Goal: Information Seeking & Learning: Find specific fact

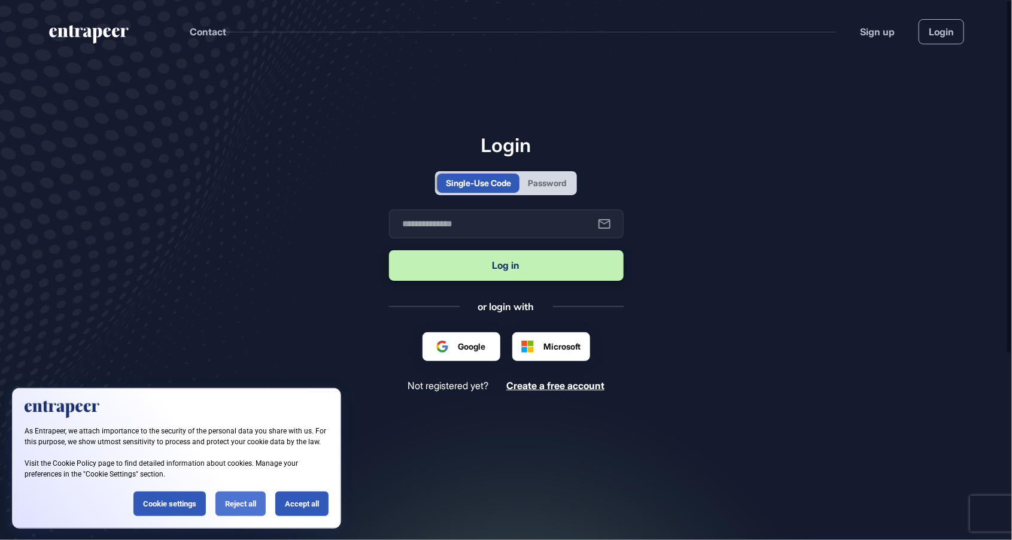
click at [251, 508] on div "Reject all" at bounding box center [240, 503] width 50 height 25
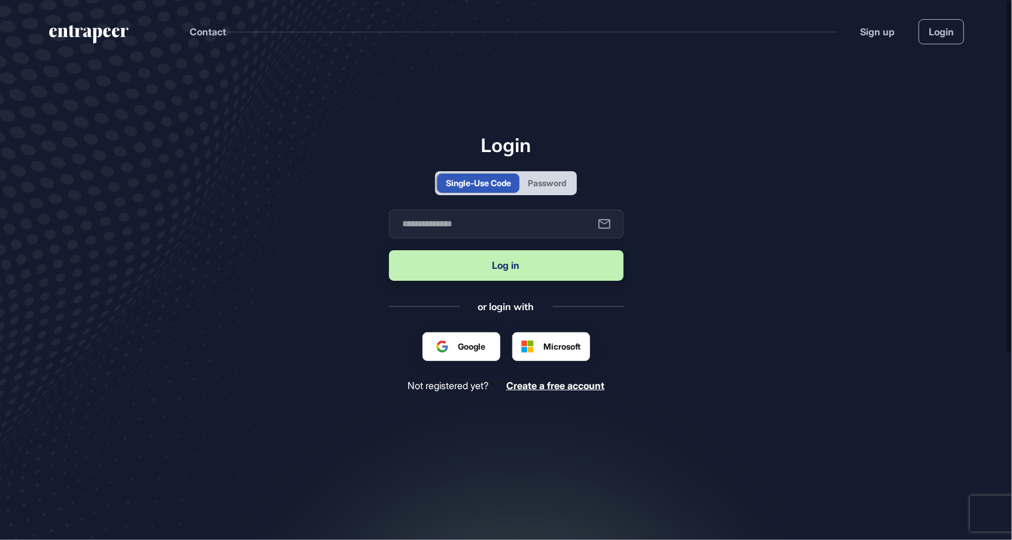
click at [544, 189] on div "Password" at bounding box center [547, 183] width 38 height 13
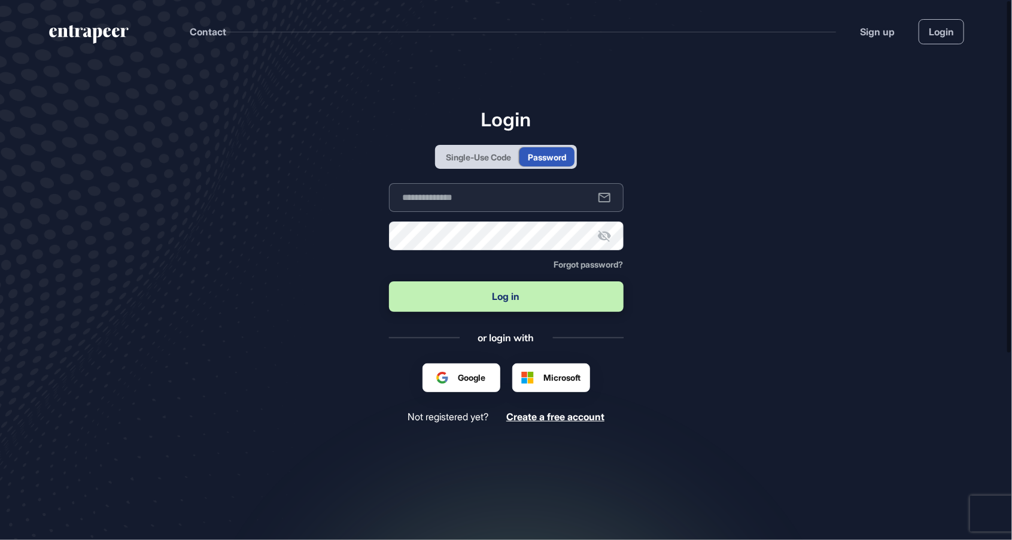
click at [497, 212] on input "text" at bounding box center [506, 197] width 235 height 29
type input "**********"
click at [544, 312] on button "Log in" at bounding box center [506, 296] width 235 height 31
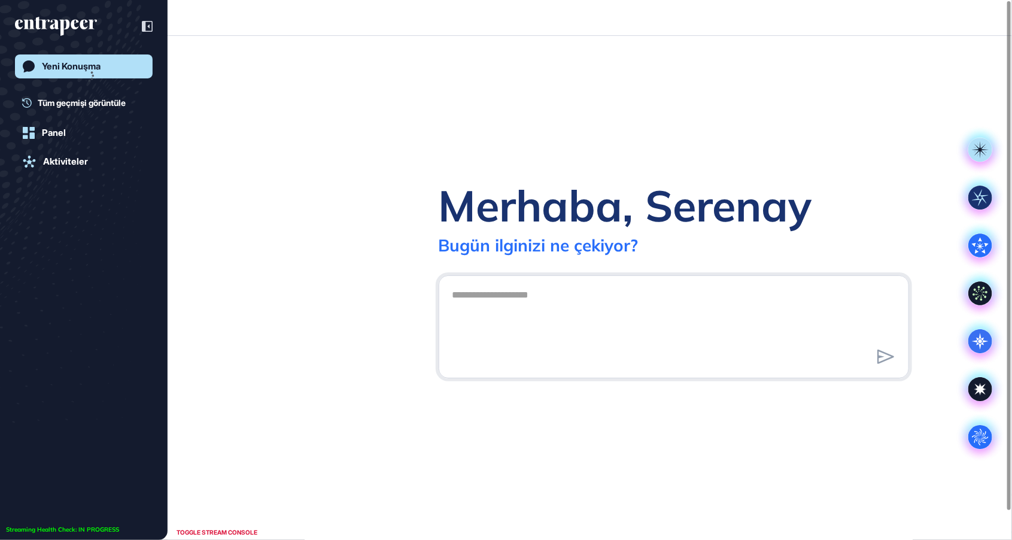
scroll to position [1, 1]
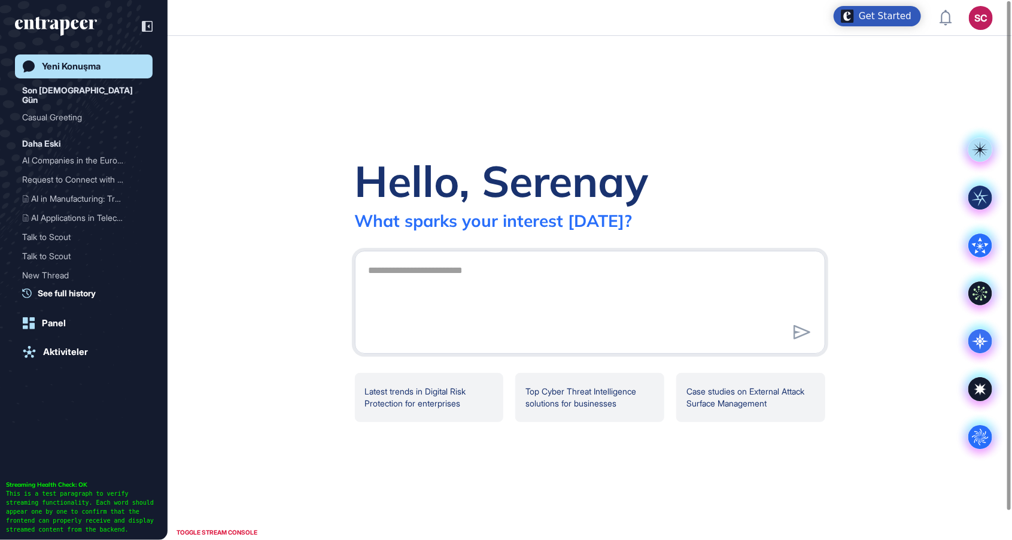
click at [975, 24] on div "SC" at bounding box center [981, 18] width 24 height 24
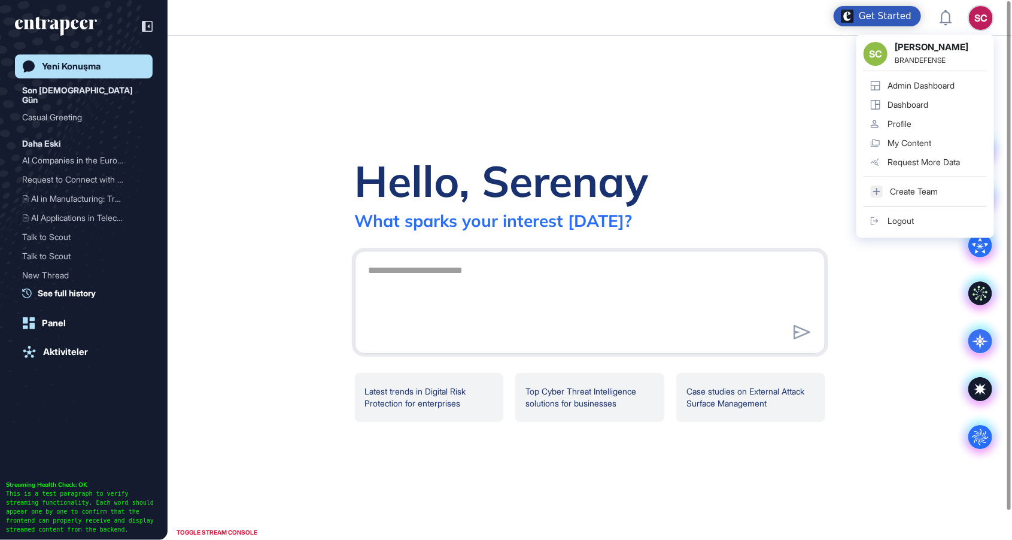
click at [941, 85] on div "Admin Dashboard" at bounding box center [921, 86] width 67 height 10
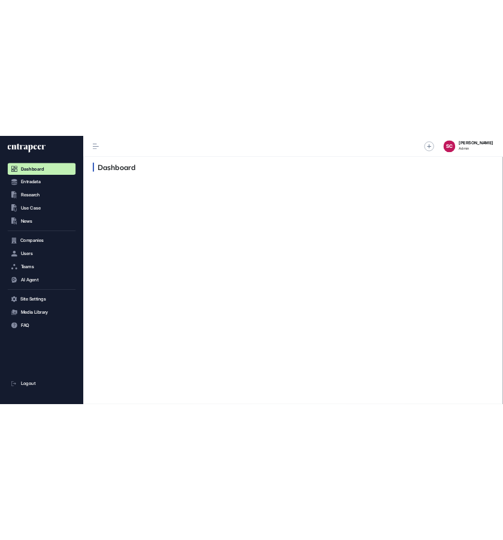
scroll to position [1, 1]
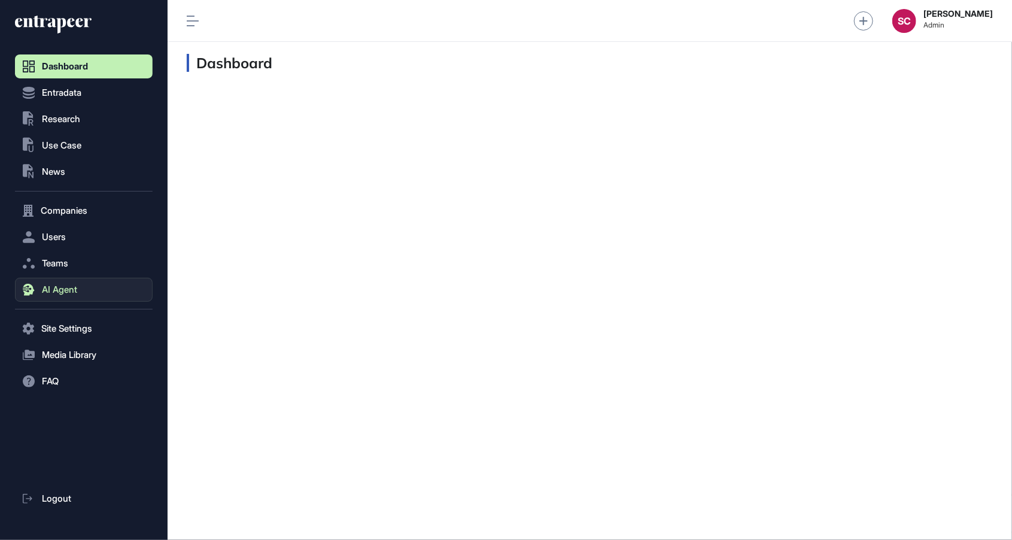
click at [59, 300] on button "AI Agent" at bounding box center [84, 290] width 138 height 24
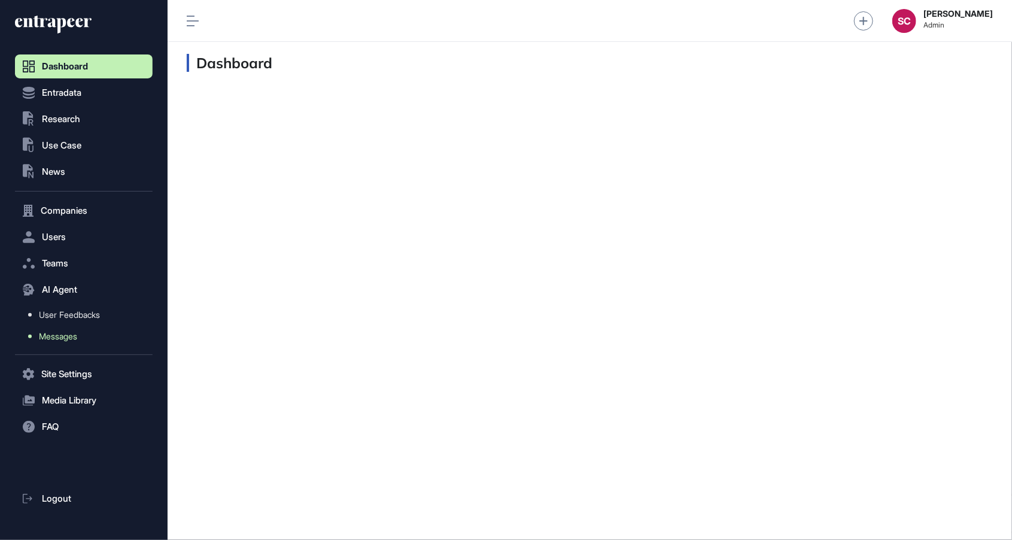
click at [101, 339] on link "Messages" at bounding box center [87, 337] width 132 height 22
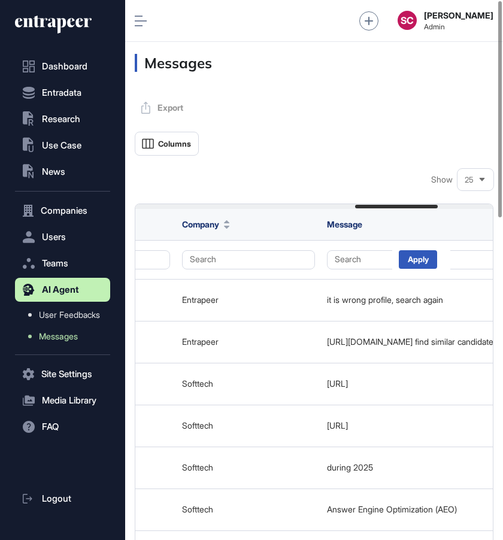
scroll to position [0, 961]
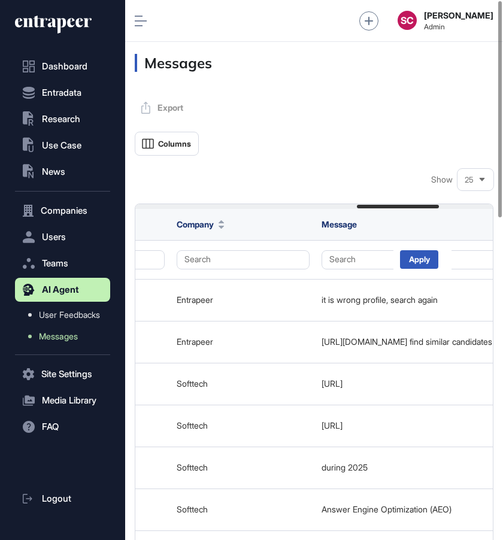
click at [139, 31] on div "SC Serenay Cetinkaya Admin" at bounding box center [314, 21] width 378 height 42
click at [134, 19] on div "SC Serenay Cetinkaya Admin" at bounding box center [314, 21] width 378 height 42
click at [141, 25] on icon at bounding box center [141, 21] width 12 height 11
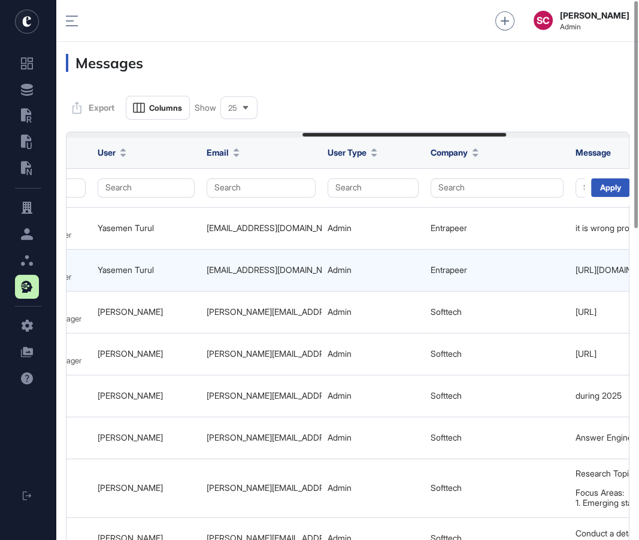
scroll to position [0, 635]
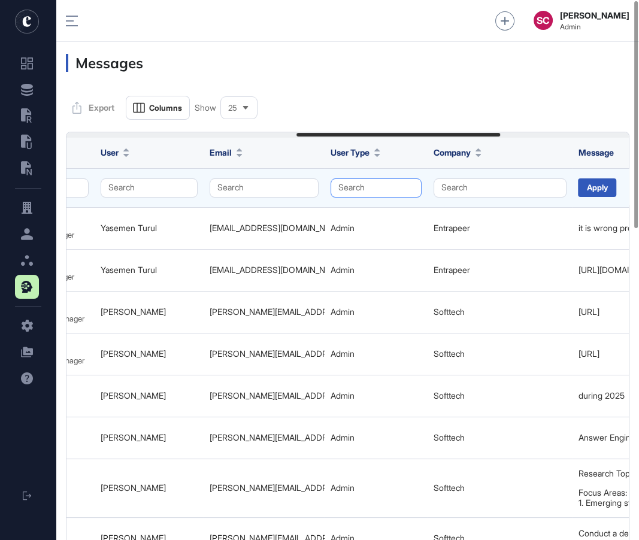
click at [370, 192] on button "Search" at bounding box center [375, 187] width 91 height 19
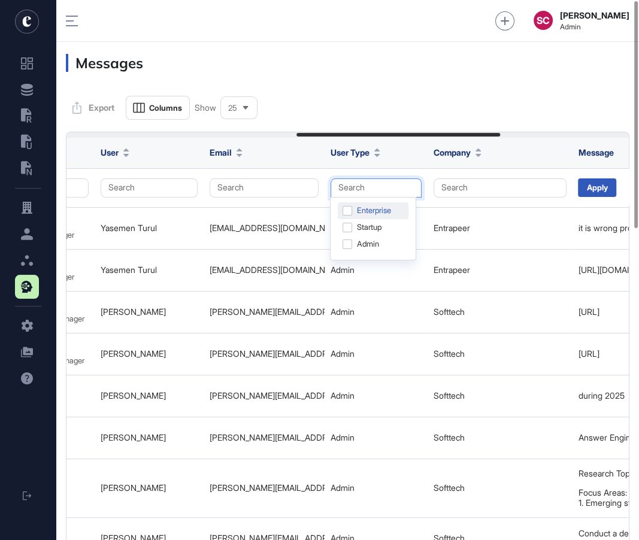
click at [381, 219] on div "Enterprise" at bounding box center [373, 227] width 71 height 17
click at [240, 96] on div "25" at bounding box center [239, 107] width 36 height 23
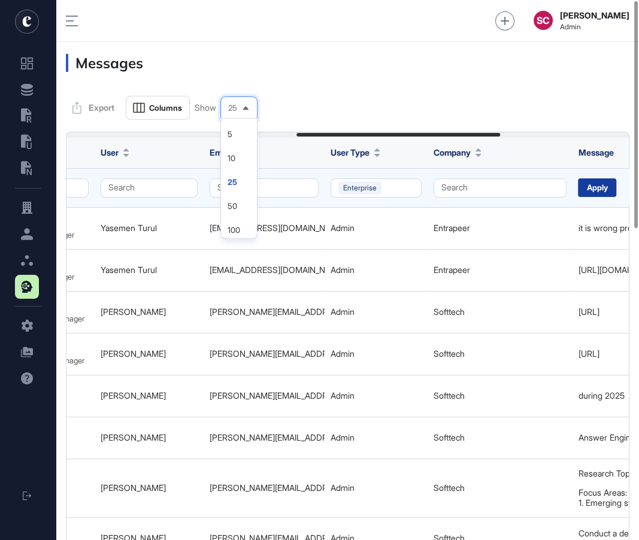
click at [609, 192] on div "Apply" at bounding box center [597, 187] width 38 height 19
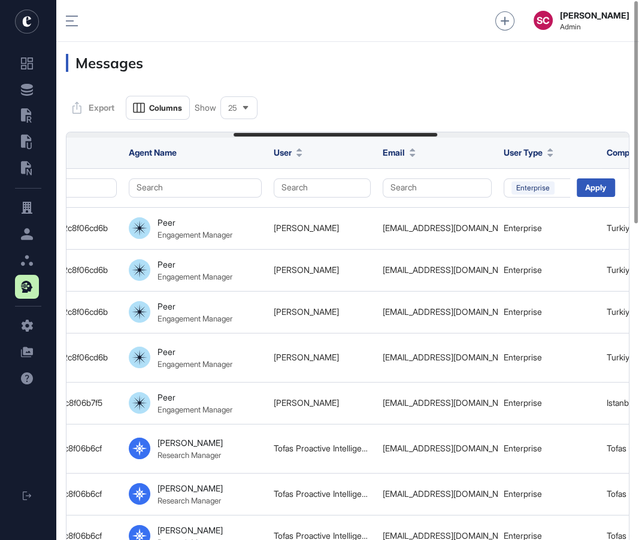
scroll to position [0, 463]
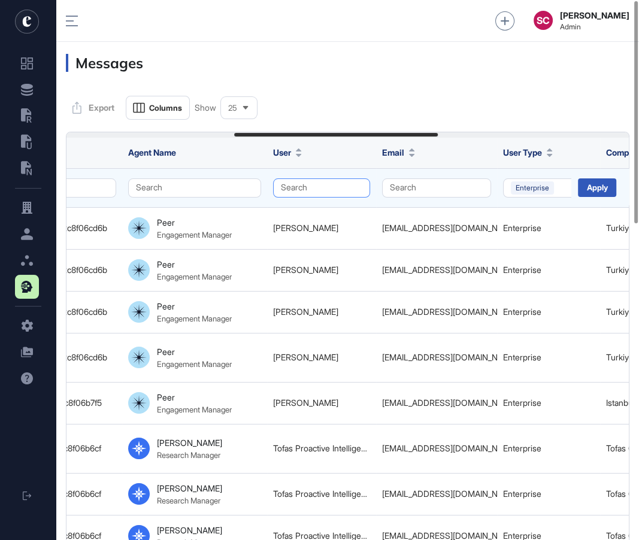
click at [296, 189] on button "Search" at bounding box center [321, 187] width 97 height 19
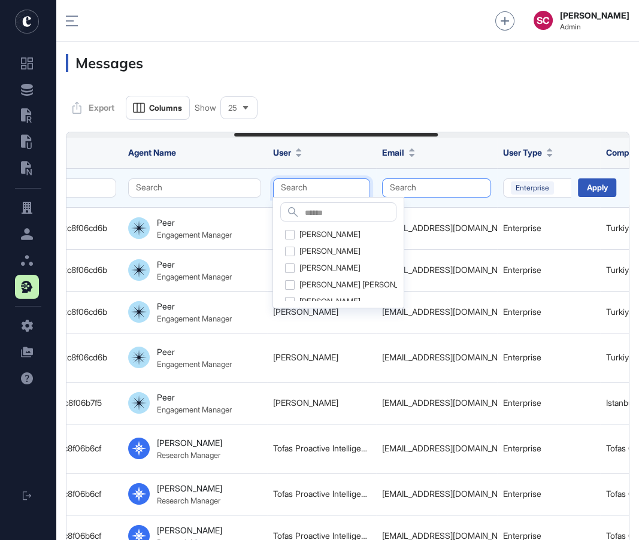
click at [448, 180] on button "Search" at bounding box center [436, 187] width 109 height 19
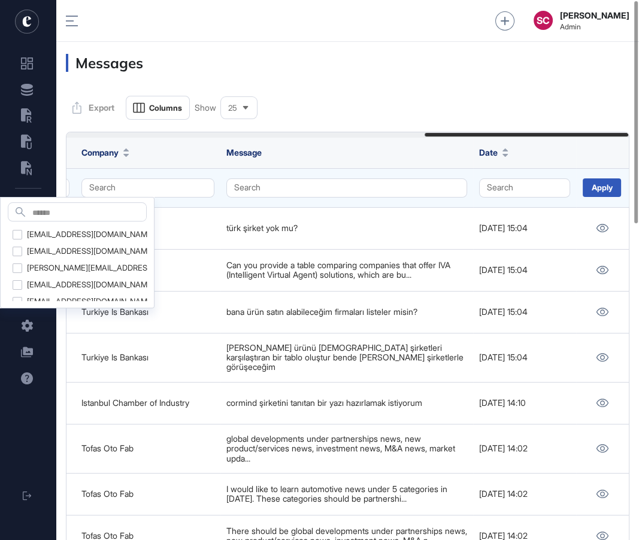
scroll to position [0, 988]
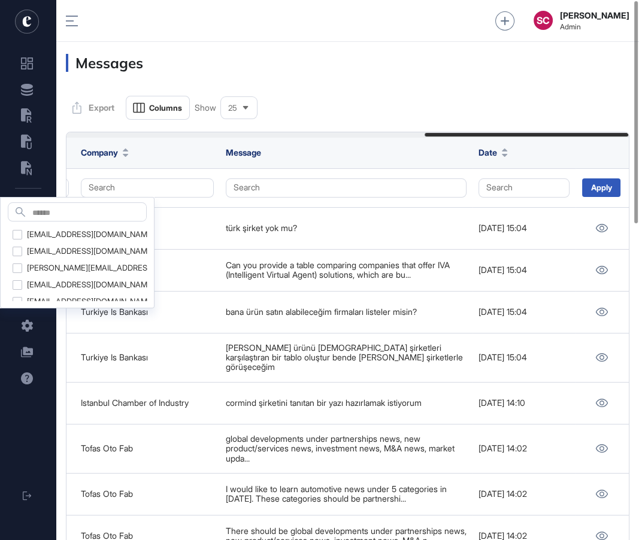
click at [474, 77] on div "Messages" at bounding box center [347, 63] width 582 height 42
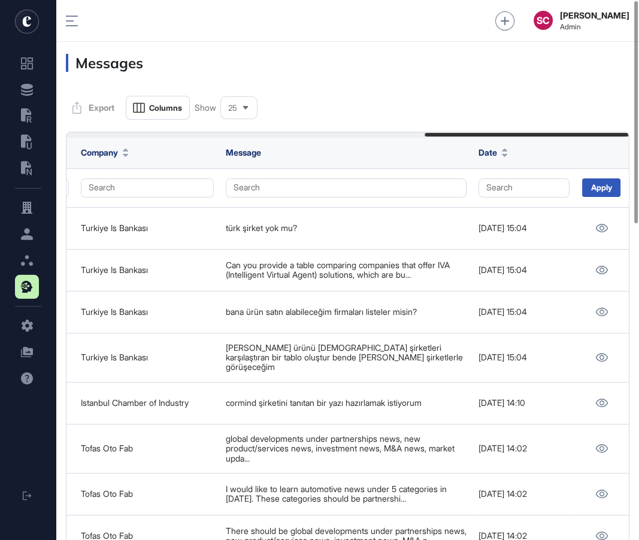
click at [229, 111] on span "25" at bounding box center [232, 108] width 9 height 9
click at [233, 218] on li "50" at bounding box center [238, 230] width 29 height 24
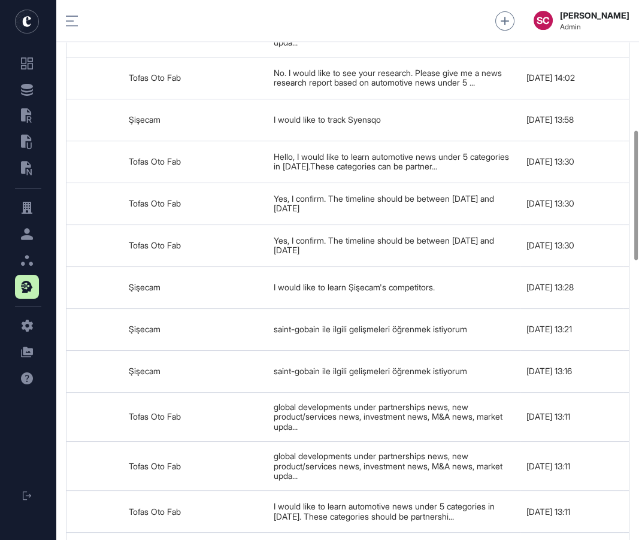
scroll to position [0, 992]
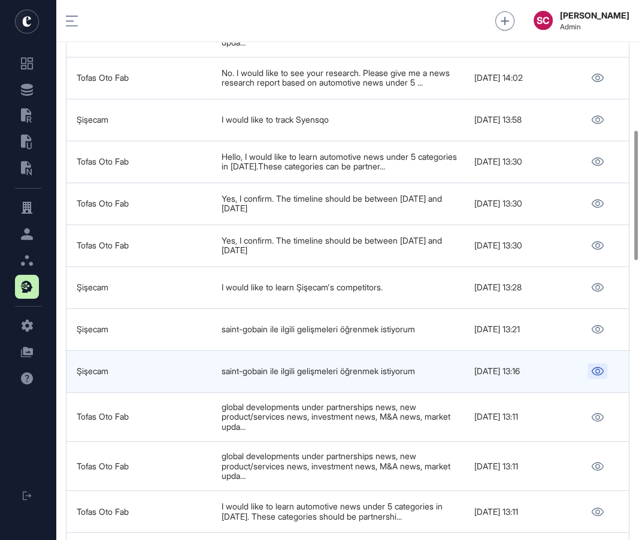
click at [600, 375] on icon at bounding box center [597, 371] width 13 height 8
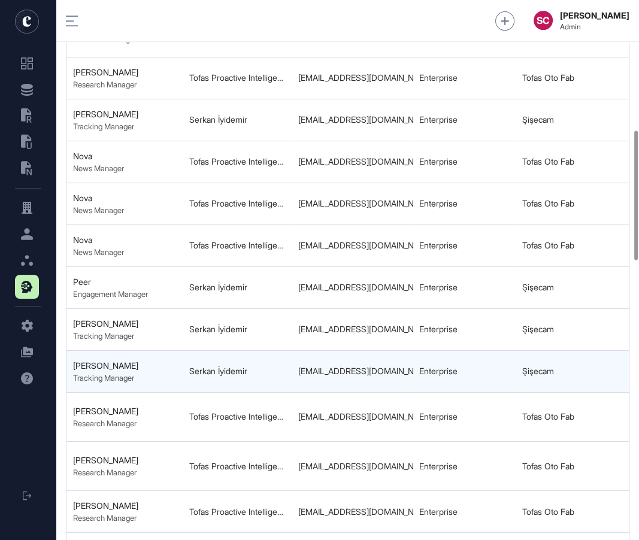
scroll to position [0, 548]
drag, startPoint x: 290, startPoint y: 381, endPoint x: 408, endPoint y: 376, distance: 118.0
click at [408, 376] on td "siyidemir@sisecam.com" at bounding box center [350, 371] width 121 height 42
copy div "siyidemir@sisecam.com"
drag, startPoint x: 262, startPoint y: 377, endPoint x: 160, endPoint y: 387, distance: 101.6
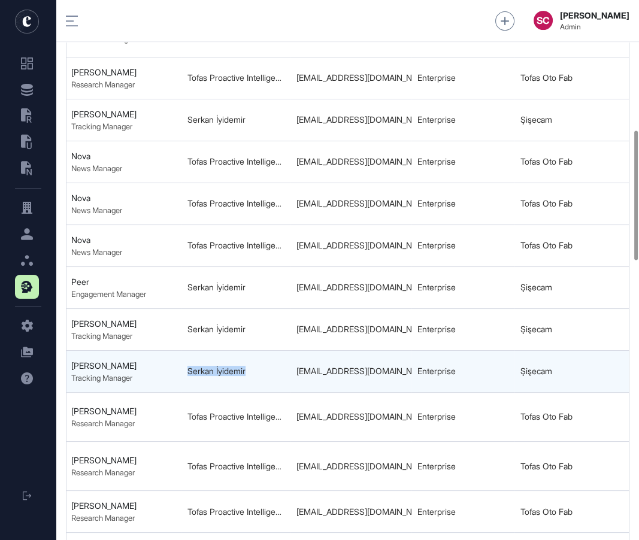
click at [160, 392] on tr "68b572653870b52c8f06a56c Saint-Gobain ile İlgili Gelişmeler 68b57264eac8d7fab0f…" at bounding box center [295, 416] width 1555 height 49
copy tr "Serkan İyidemir"
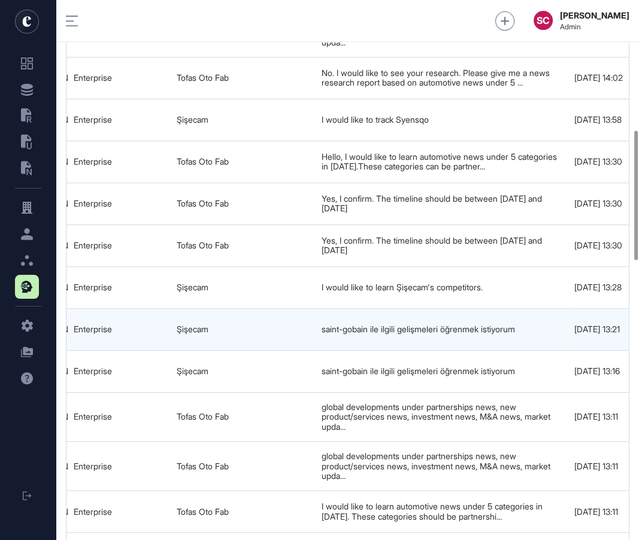
scroll to position [0, 992]
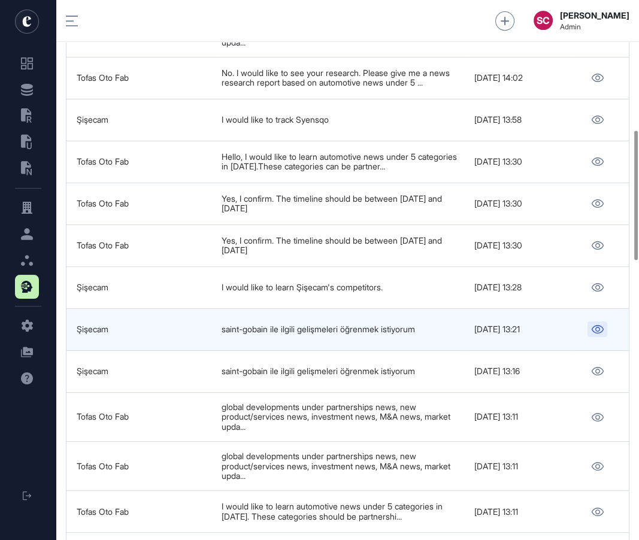
click at [594, 333] on icon at bounding box center [597, 329] width 12 height 8
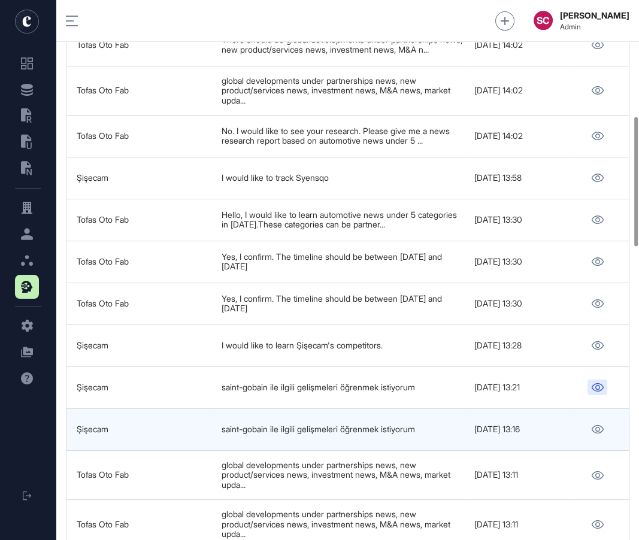
scroll to position [484, 0]
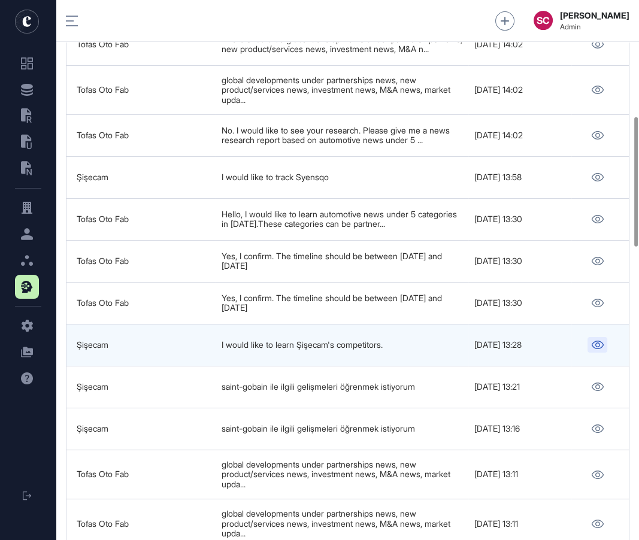
click at [602, 349] on icon at bounding box center [597, 345] width 13 height 8
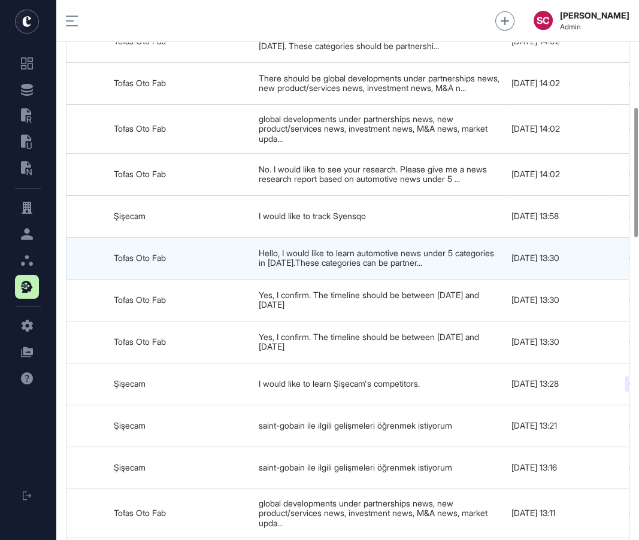
scroll to position [0, 992]
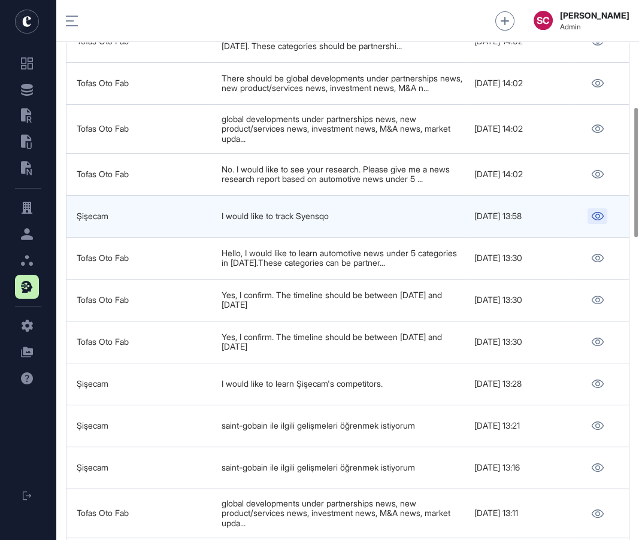
click at [596, 218] on icon at bounding box center [597, 216] width 13 height 8
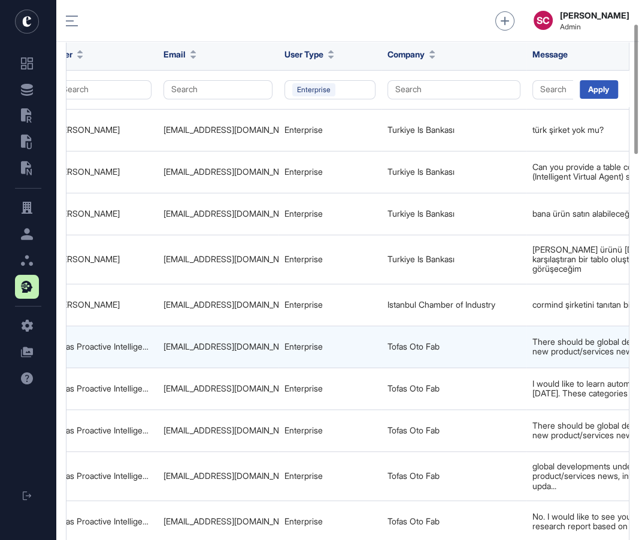
scroll to position [0, 682]
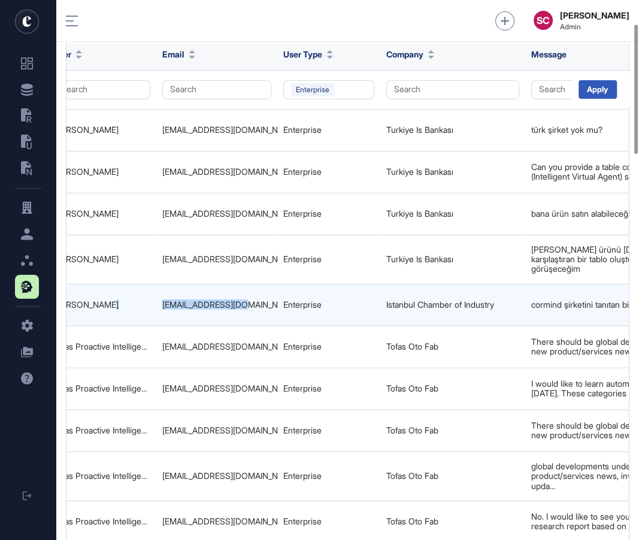
drag, startPoint x: 144, startPoint y: 293, endPoint x: 239, endPoint y: 290, distance: 94.6
click at [239, 326] on tr "68b57f27eac8d7fab0f2dddf Cormind Şirketi Hakkında Tanıtım Yazısı 68b57f253870b5…" at bounding box center [161, 347] width 1555 height 42
copy tr "Fatih Pişkin fpiskin@iso.org.tr"
drag, startPoint x: 515, startPoint y: 292, endPoint x: 381, endPoint y: 303, distance: 134.0
click at [381, 303] on td "Istanbul Chamber of Industry" at bounding box center [452, 305] width 145 height 42
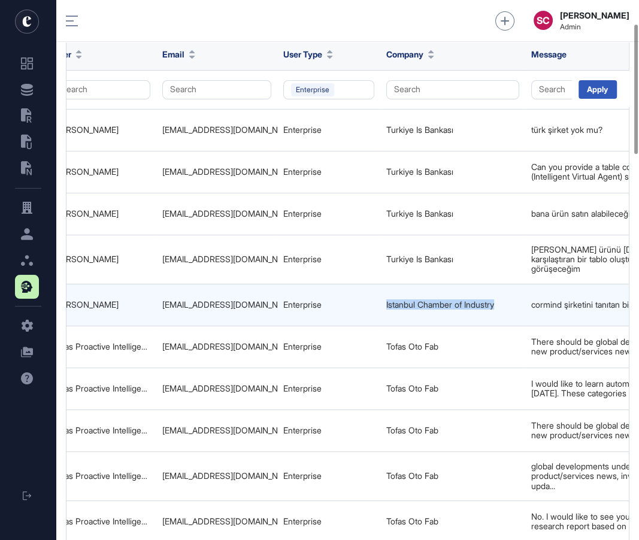
copy link "Istanbul Chamber of Industry"
drag, startPoint x: 251, startPoint y: 292, endPoint x: 155, endPoint y: 297, distance: 95.9
click at [156, 297] on td "fpiskin@iso.org.tr" at bounding box center [216, 305] width 121 height 42
copy div "fpiskin@iso.org.tr"
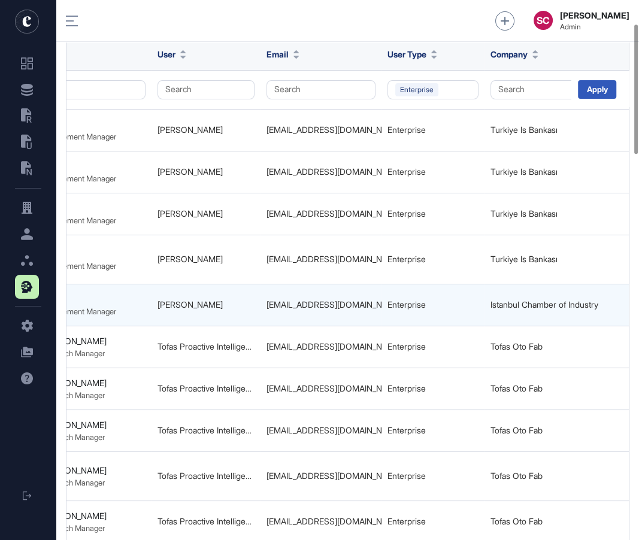
scroll to position [0, 567]
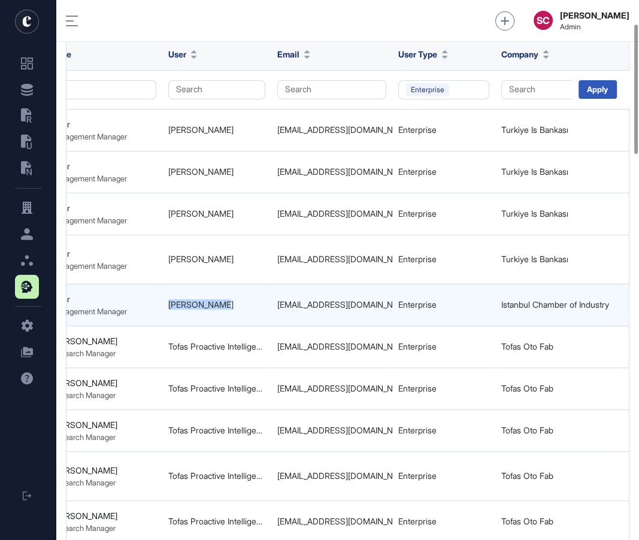
drag, startPoint x: 221, startPoint y: 291, endPoint x: 162, endPoint y: 293, distance: 59.9
click at [162, 293] on td "Fatih Pişkin" at bounding box center [216, 305] width 109 height 42
copy link "Fatih Pişkin"
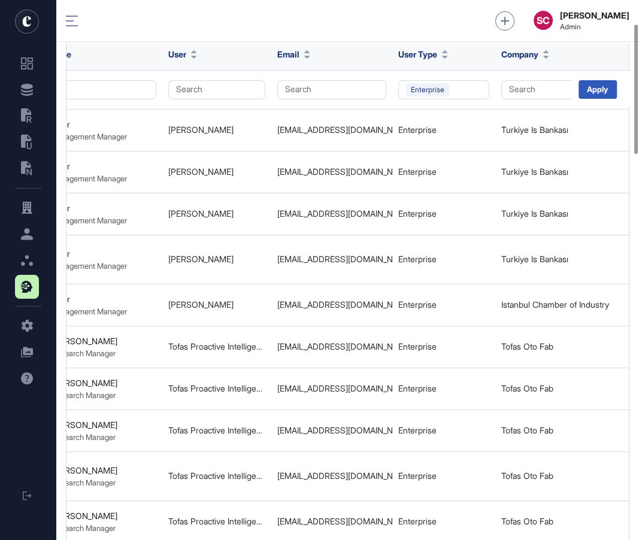
click at [254, 0] on html ".st0{fill:currentColor} .st0{fill:currentColor} .st0{fill:currentColor} Logout …" at bounding box center [319, 270] width 639 height 540
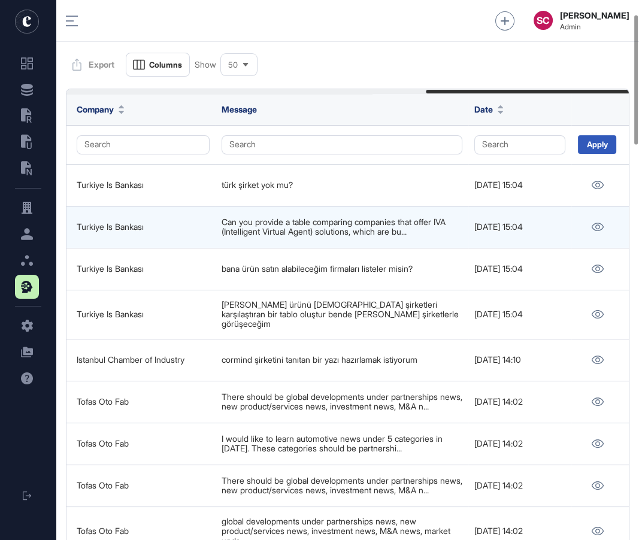
scroll to position [47, 0]
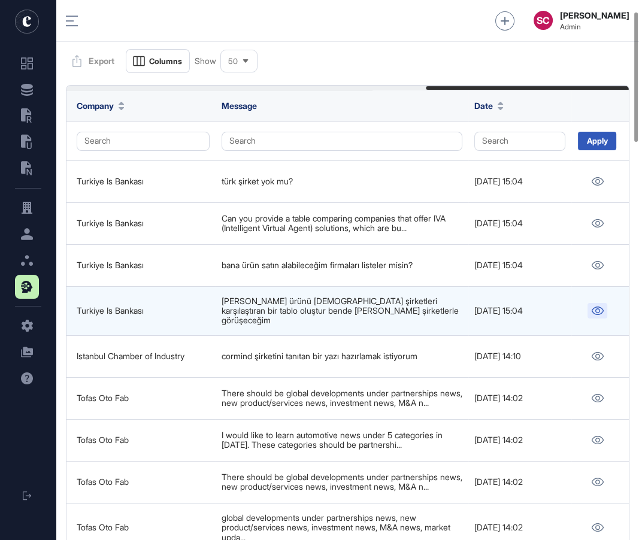
click at [594, 306] on icon at bounding box center [597, 310] width 13 height 8
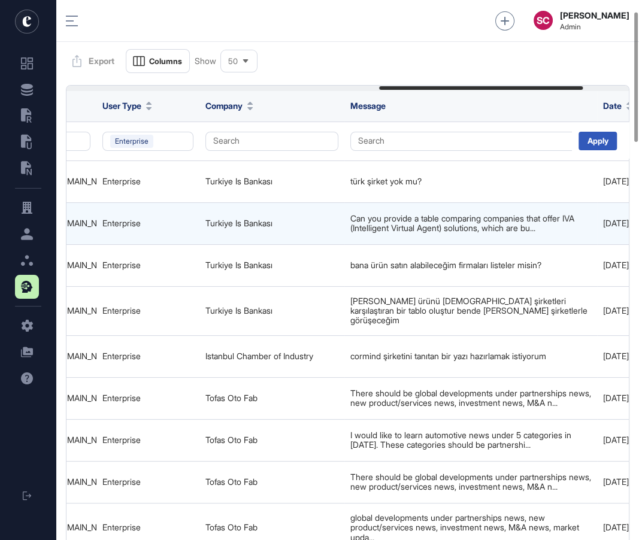
scroll to position [0, 863]
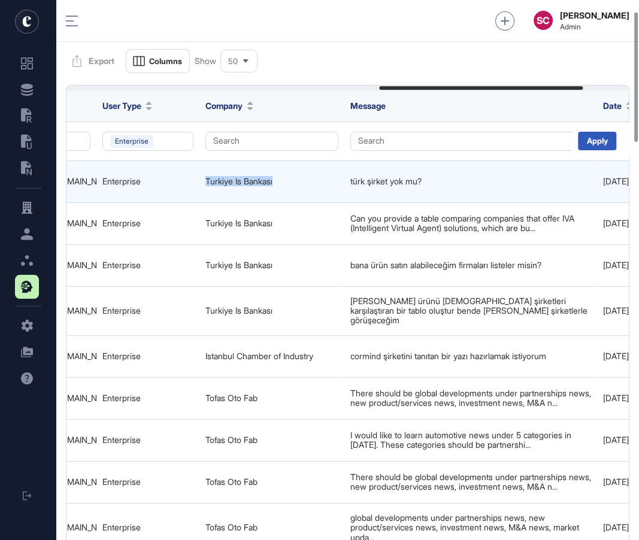
drag, startPoint x: 284, startPoint y: 183, endPoint x: 188, endPoint y: 183, distance: 95.8
copy tr "Turkiye Is Bankası"
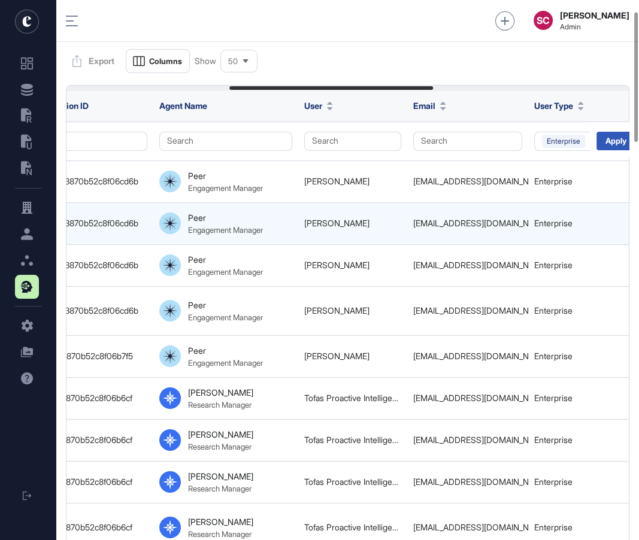
scroll to position [0, 453]
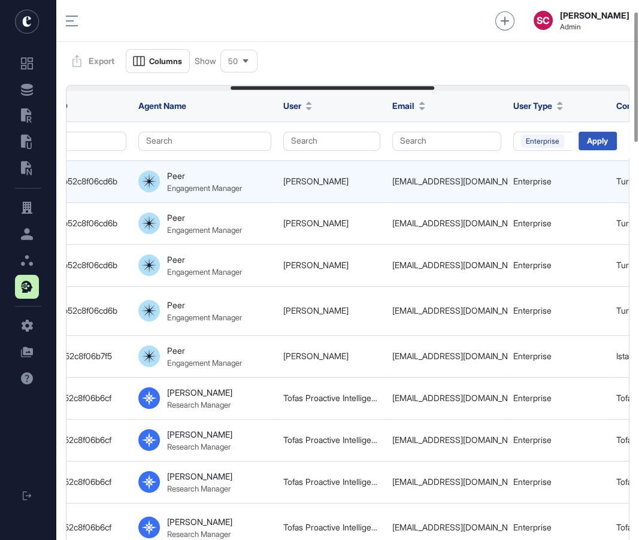
click at [423, 181] on div "ata.altinel@isbank.com.tr" at bounding box center [446, 182] width 109 height 10
copy tr "ata.altinel@isbank.com.tr"
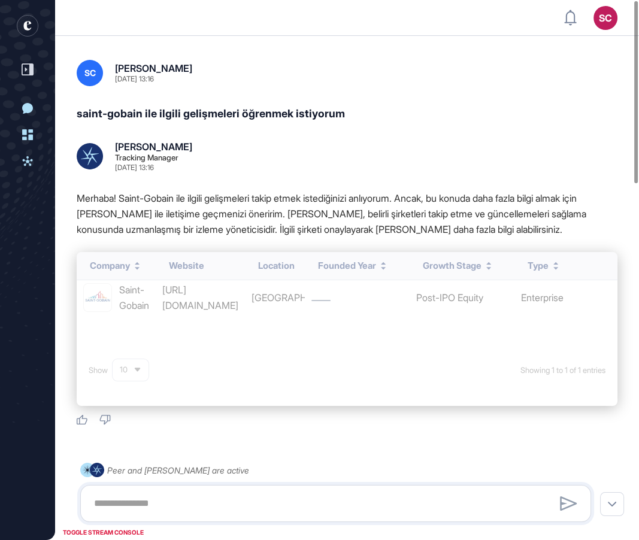
click at [143, 117] on div "saint-gobain ile ilgili gelişmeleri öğrenmek istiyorum" at bounding box center [347, 113] width 541 height 17
drag, startPoint x: 239, startPoint y: 113, endPoint x: 71, endPoint y: 125, distance: 168.0
drag, startPoint x: 75, startPoint y: 118, endPoint x: 235, endPoint y: 122, distance: 160.5
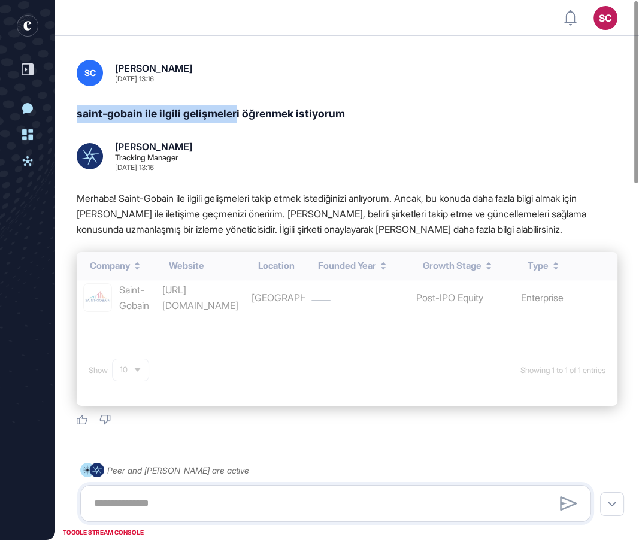
copy div "saint-gobain ile ilgili gelişmeler"
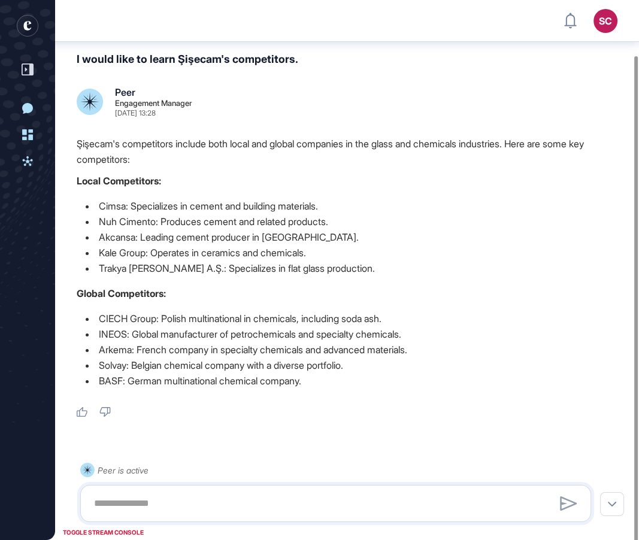
scroll to position [61, 0]
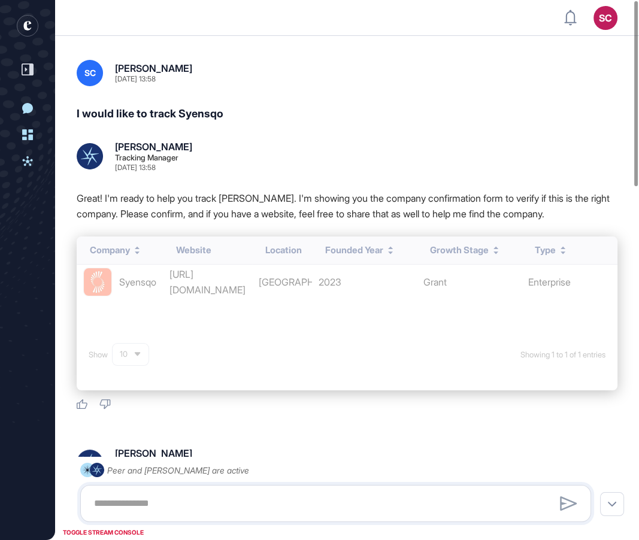
click at [218, 118] on div "I would like to track Syensqo" at bounding box center [347, 113] width 541 height 17
copy div "I would like to track Syensqo"
click at [201, 115] on div "I would like to track Syensqo" at bounding box center [347, 113] width 541 height 17
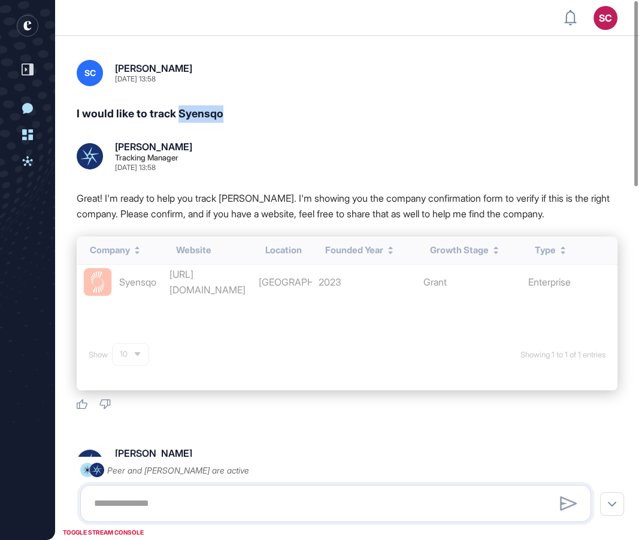
click at [201, 115] on div "I would like to track Syensqo" at bounding box center [347, 113] width 541 height 17
copy div "Syensqo"
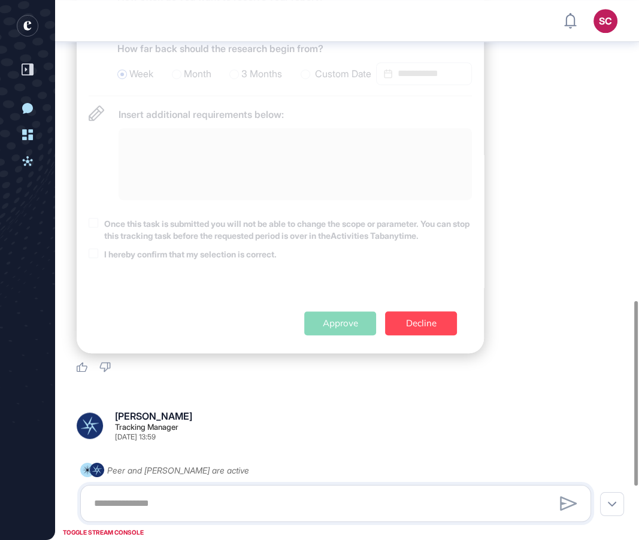
scroll to position [1146, 0]
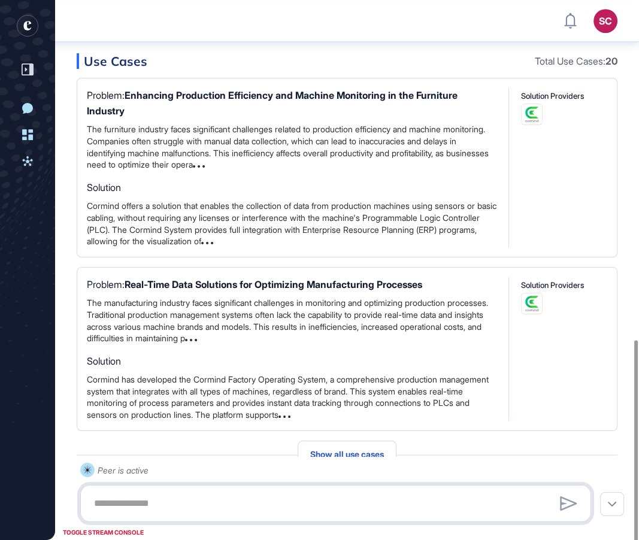
scroll to position [975, 0]
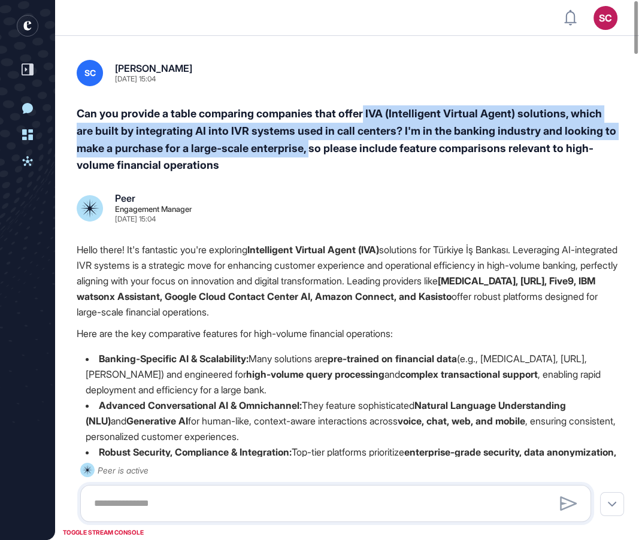
drag, startPoint x: 368, startPoint y: 116, endPoint x: 324, endPoint y: 141, distance: 50.4
click at [324, 141] on div "Can you provide a table comparing companies that offer IVA (Intelligent Virtual…" at bounding box center [347, 139] width 541 height 69
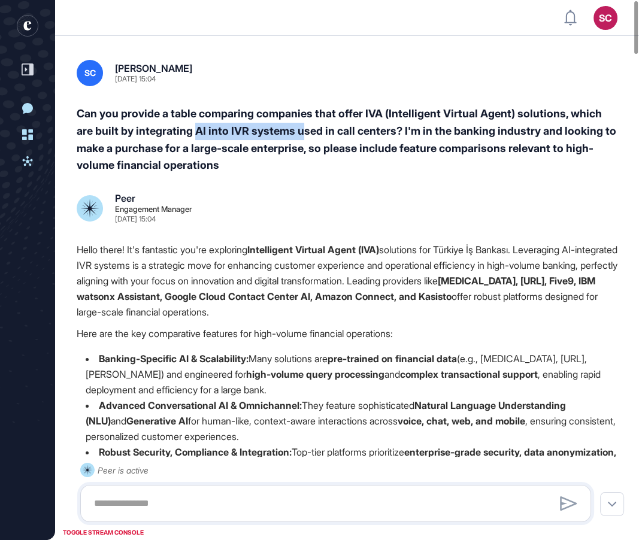
drag, startPoint x: 196, startPoint y: 130, endPoint x: 302, endPoint y: 137, distance: 106.8
click at [302, 137] on div "Can you provide a table comparing companies that offer IVA (Intelligent Virtual…" at bounding box center [347, 139] width 541 height 69
click at [229, 131] on div "Can you provide a table comparing companies that offer IVA (Intelligent Virtual…" at bounding box center [347, 139] width 541 height 69
drag, startPoint x: 193, startPoint y: 126, endPoint x: 402, endPoint y: 133, distance: 209.0
click at [402, 133] on div "Can you provide a table comparing companies that offer IVA (Intelligent Virtual…" at bounding box center [347, 139] width 541 height 69
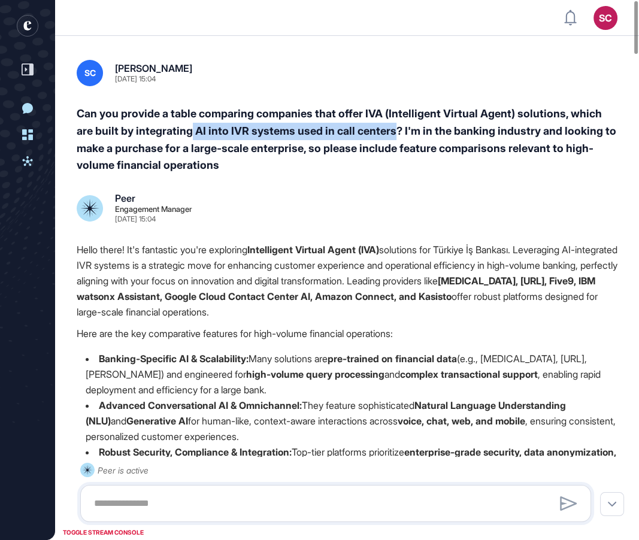
copy div "AI into IVR systems used in call centers"
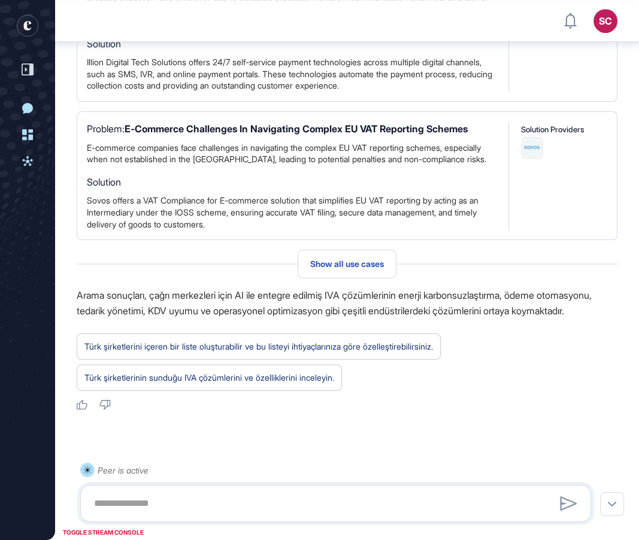
scroll to position [5510, 0]
